Goal: Task Accomplishment & Management: Use online tool/utility

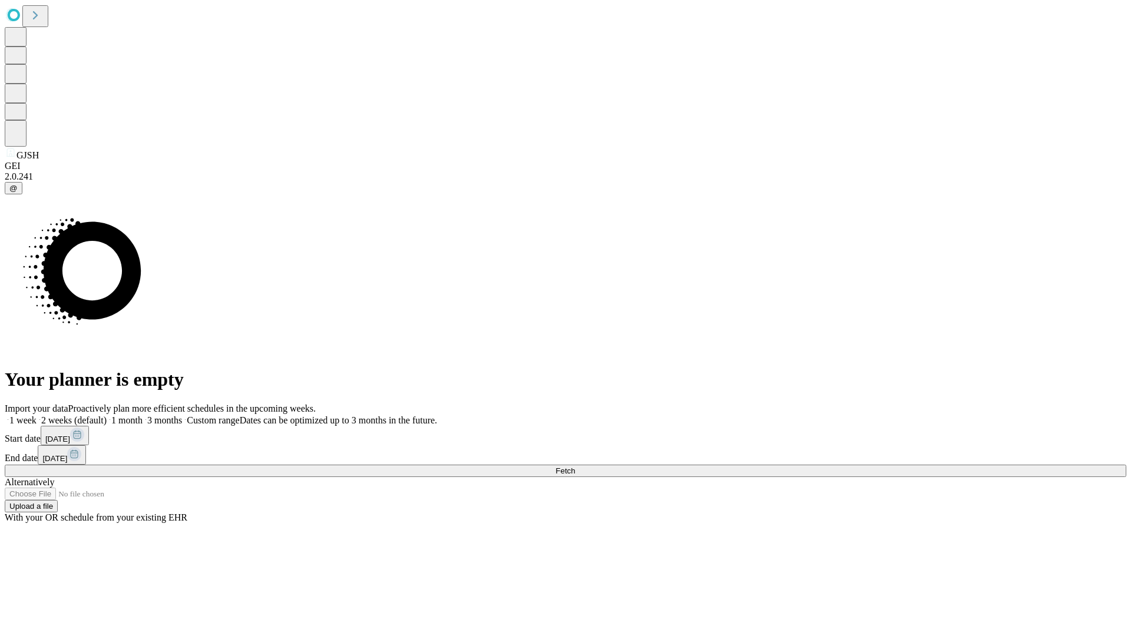
click at [575, 466] on span "Fetch" at bounding box center [564, 470] width 19 height 9
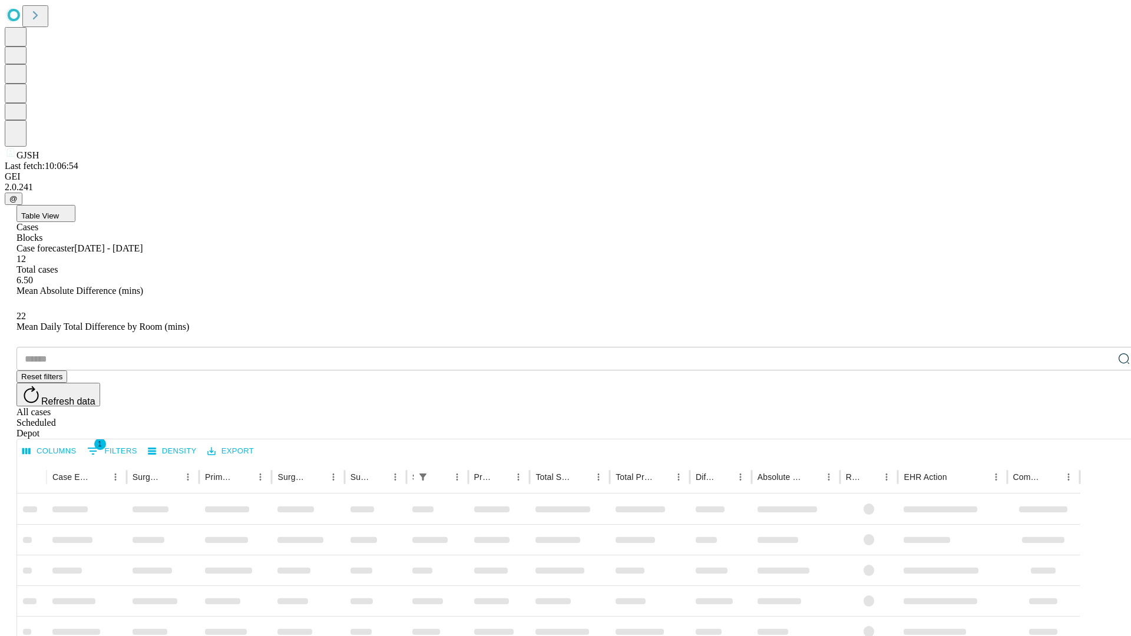
click at [1100, 428] on div "Depot" at bounding box center [576, 433] width 1121 height 11
